Goal: Book appointment/travel/reservation

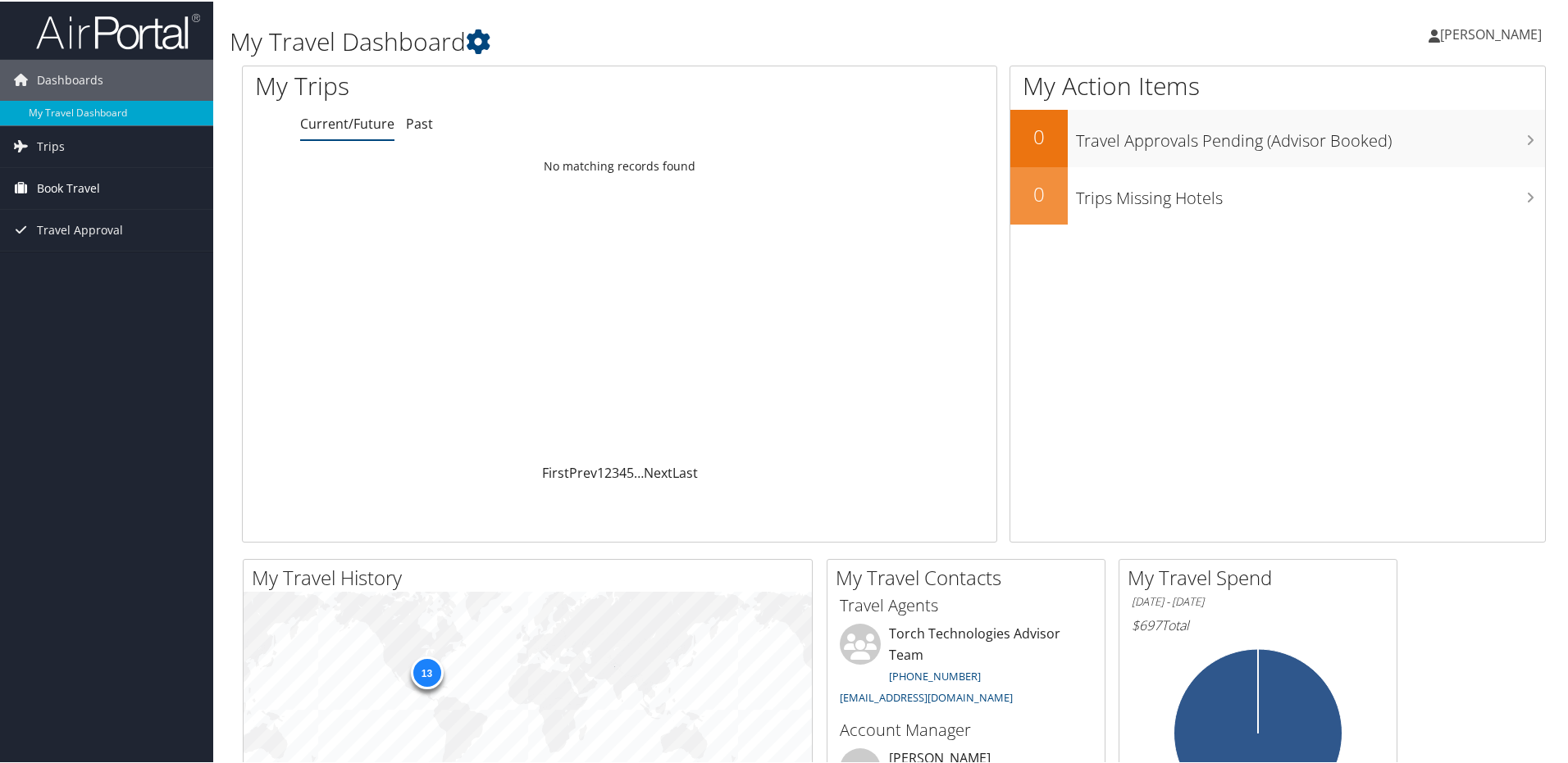
click at [94, 197] on span "Book Travel" at bounding box center [68, 187] width 63 height 41
click at [112, 272] on link "Book/Manage Online Trips" at bounding box center [106, 268] width 213 height 24
